Goal: Communication & Community: Ask a question

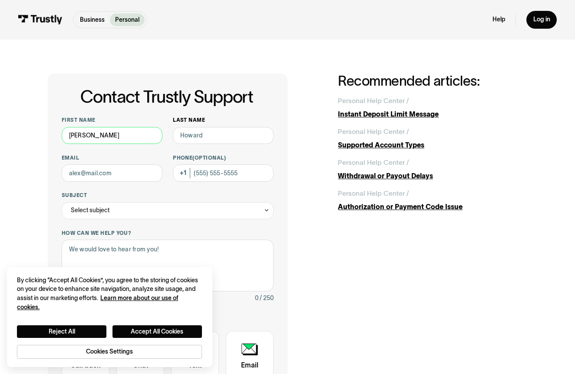
type input "[PERSON_NAME]"
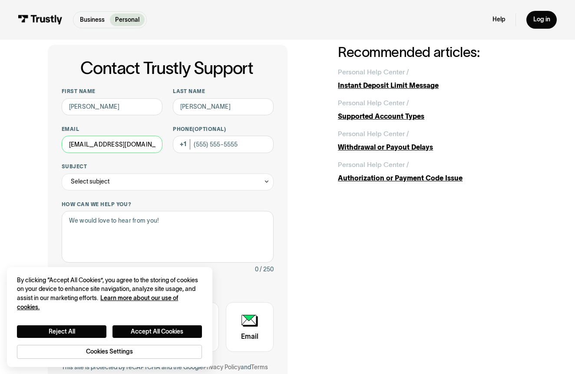
scroll to position [37, 0]
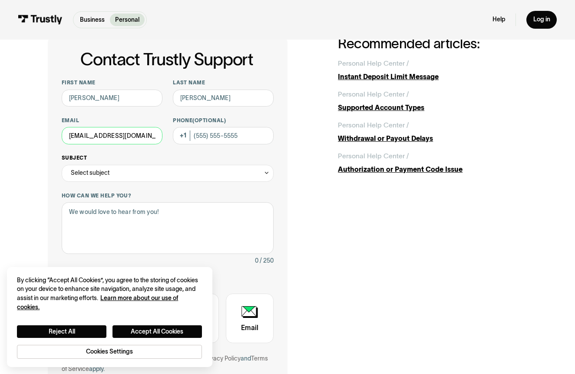
type input "[EMAIL_ADDRESS][DOMAIN_NAME]"
click at [257, 171] on div "Select subject" at bounding box center [168, 173] width 212 height 17
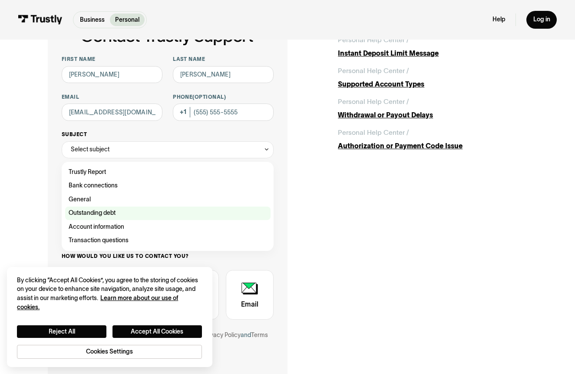
scroll to position [72, 0]
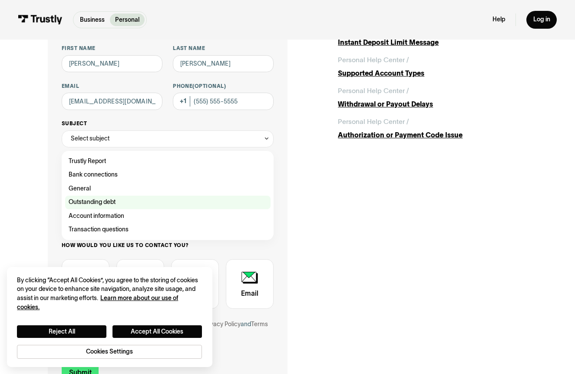
click at [109, 199] on div "Contact Trustly Support" at bounding box center [167, 202] width 205 height 14
type input "**********"
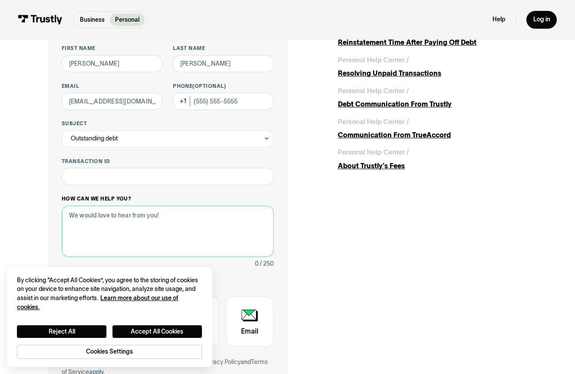
click at [139, 230] on textarea "How can we help you?" at bounding box center [168, 230] width 212 height 51
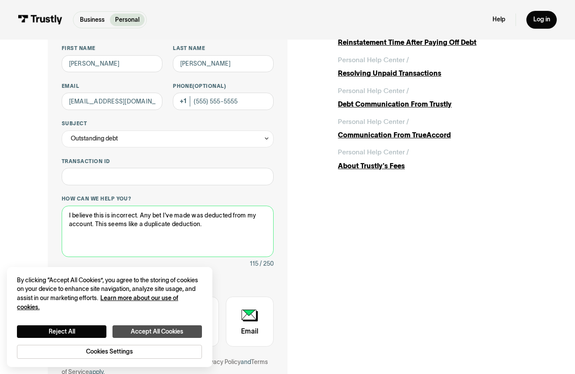
type textarea "I believe this is incorrect. Any bet I've made was deducted from my account. Th…"
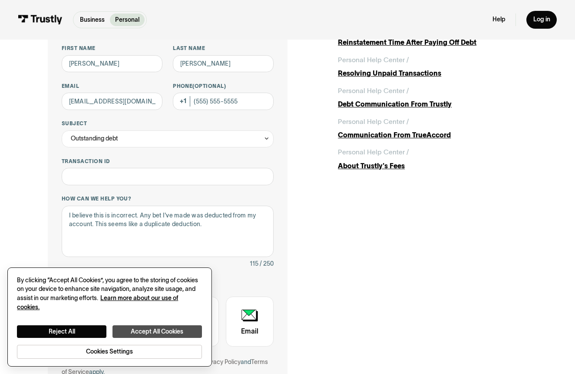
click at [126, 333] on button "Accept All Cookies" at bounding box center [157, 331] width 89 height 13
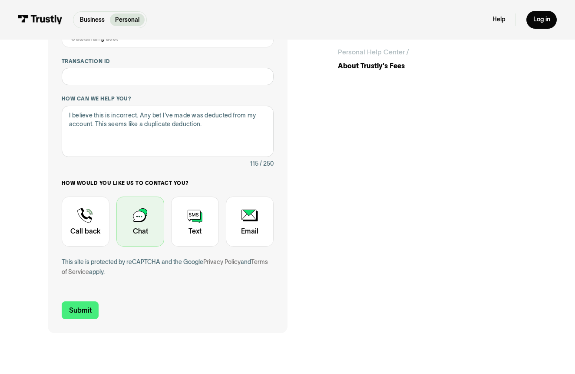
scroll to position [175, 0]
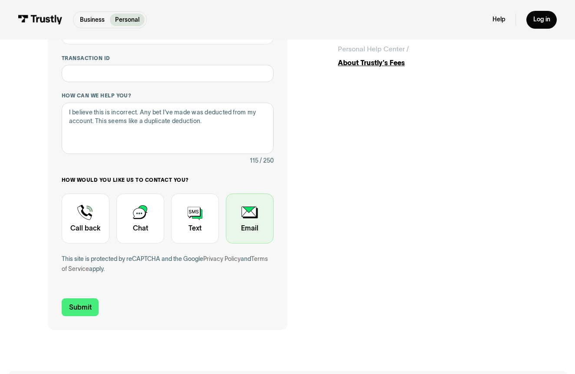
click at [251, 215] on div "Contact Trustly Support" at bounding box center [250, 218] width 48 height 50
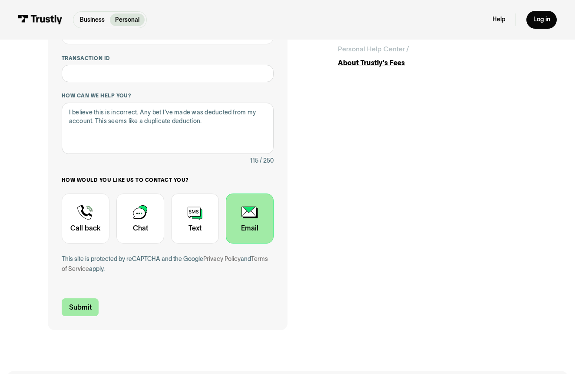
click at [75, 305] on input "Submit" at bounding box center [80, 307] width 37 height 18
